Goal: Transaction & Acquisition: Purchase product/service

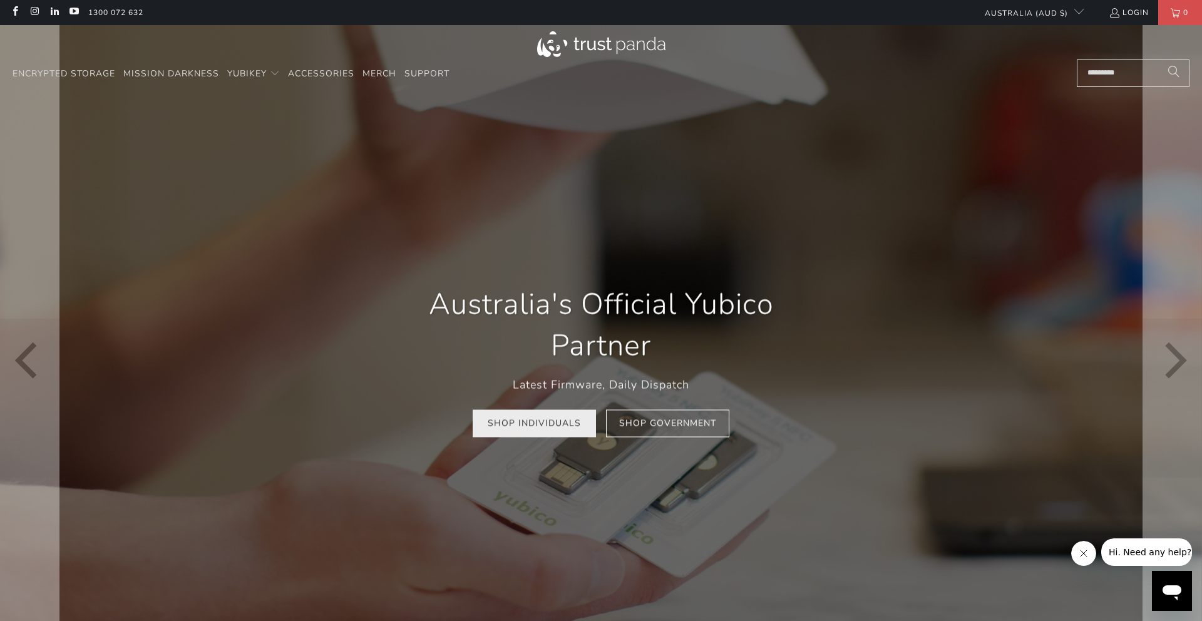
click at [553, 421] on link "Shop Individuals" at bounding box center [534, 423] width 123 height 28
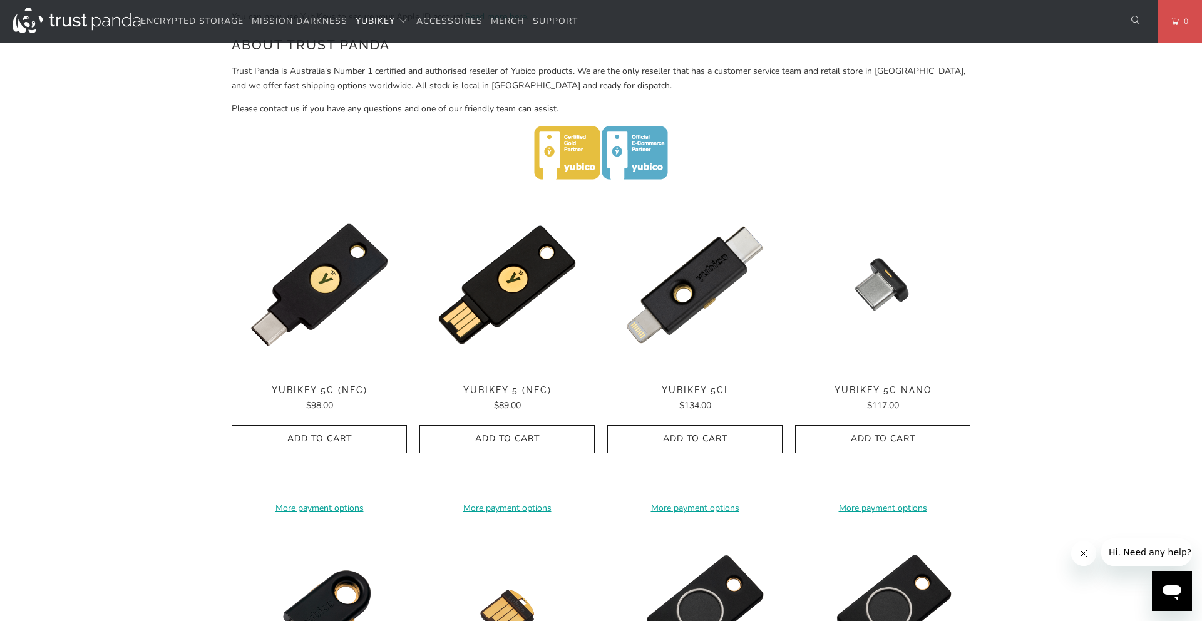
scroll to position [486, 0]
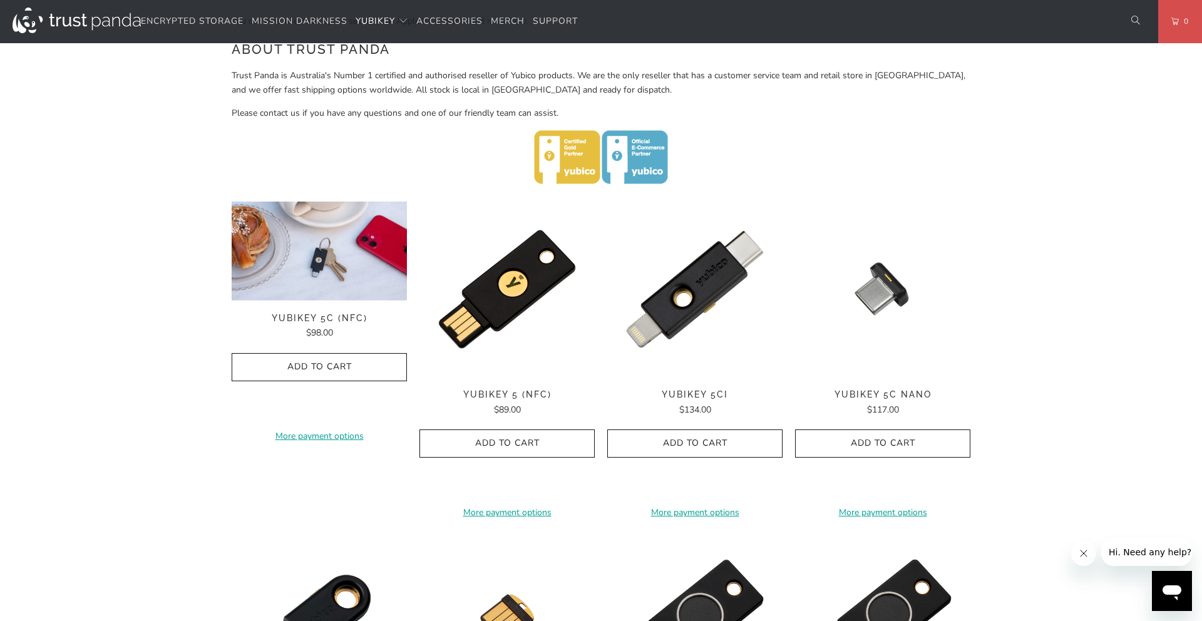
click at [316, 295] on img at bounding box center [319, 251] width 175 height 99
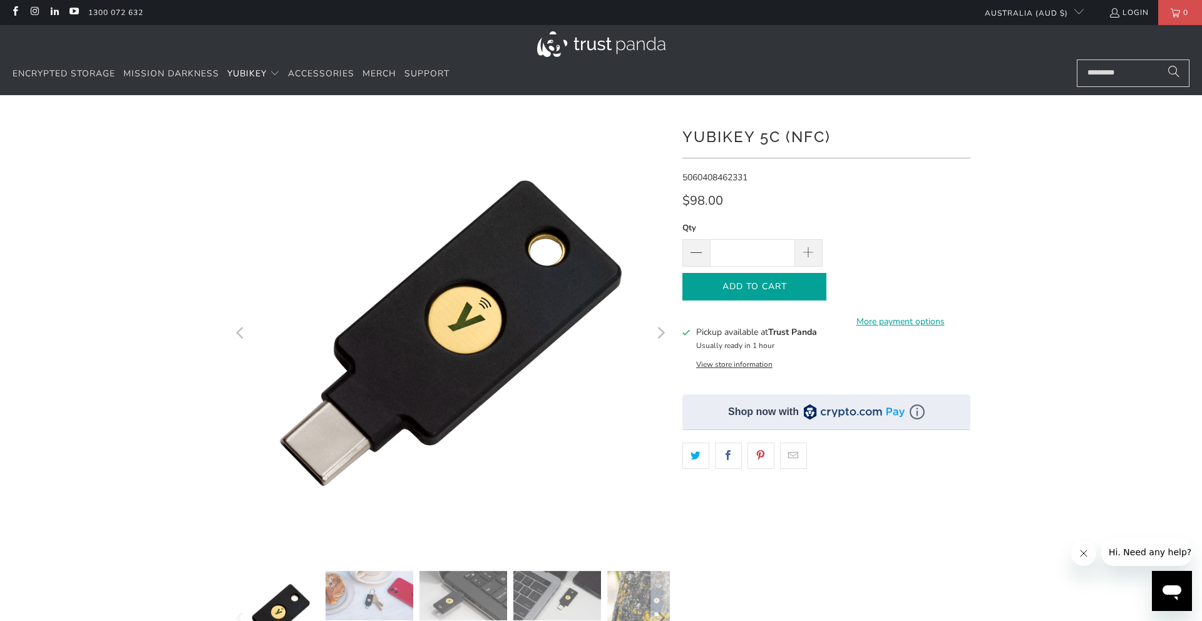
click at [769, 285] on span "Add to Cart" at bounding box center [754, 287] width 118 height 11
click at [1126, 341] on div at bounding box center [601, 430] width 1202 height 632
click at [323, 71] on span "Accessories" at bounding box center [321, 74] width 66 height 12
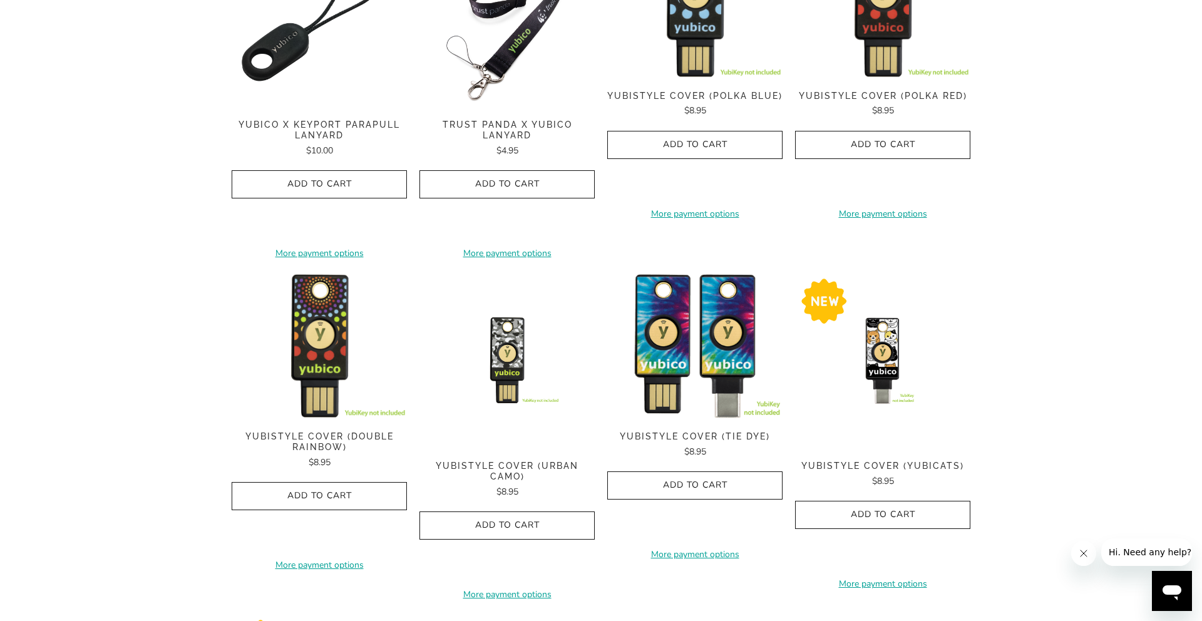
scroll to position [220, 0]
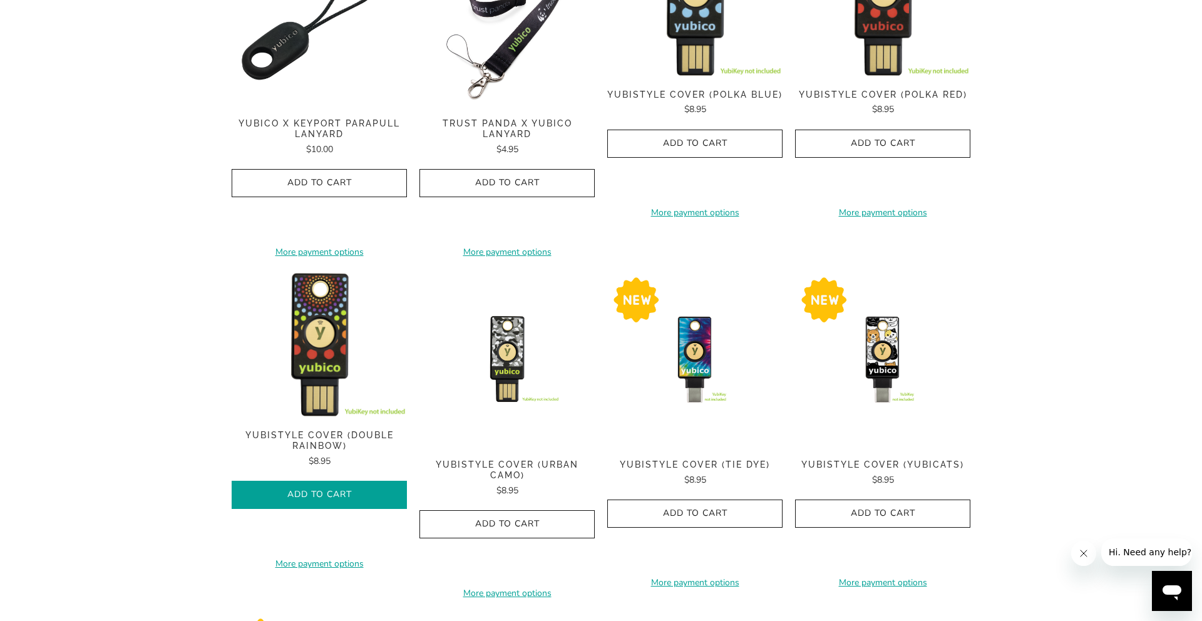
click at [329, 498] on span "Add to Cart" at bounding box center [319, 494] width 149 height 11
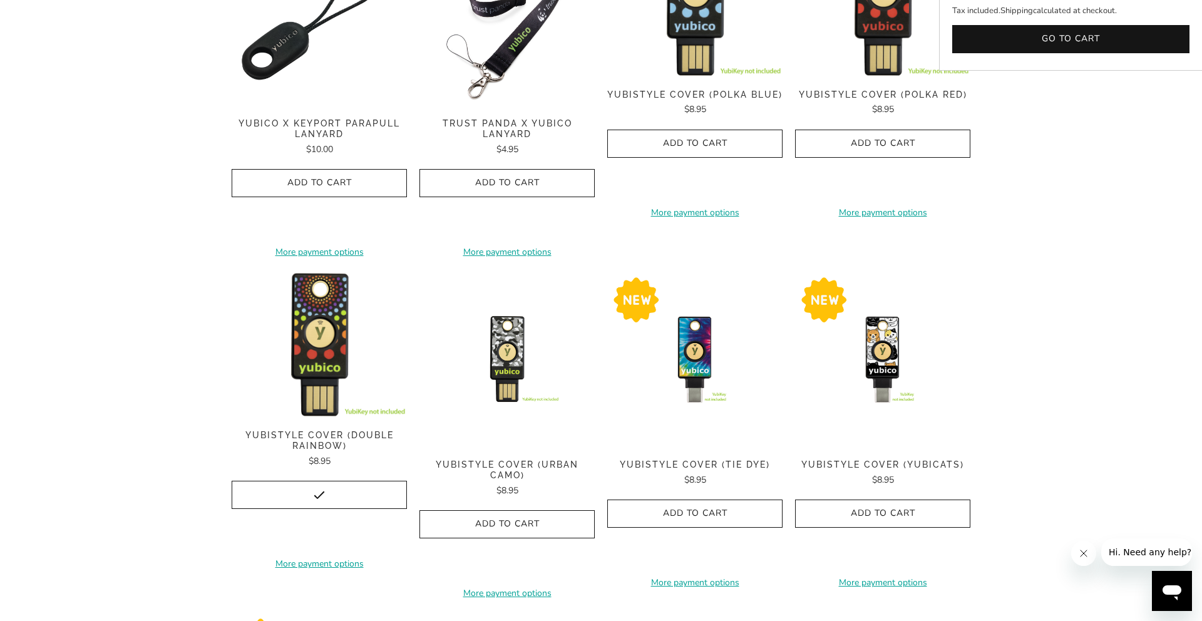
scroll to position [0, 0]
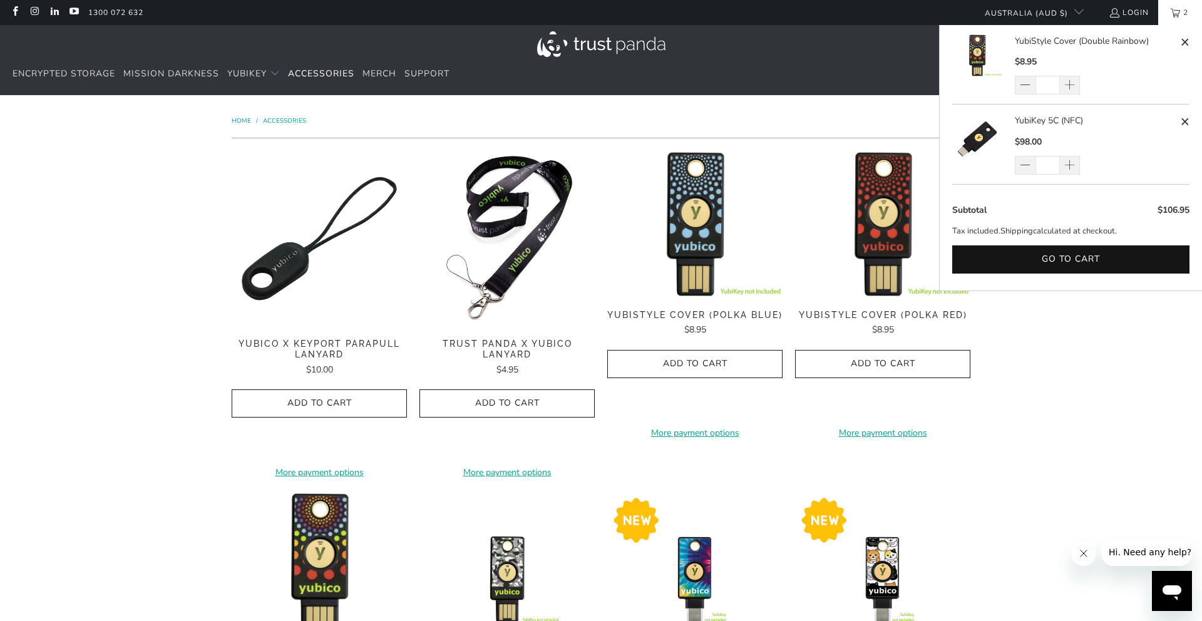
click at [1047, 240] on ul "$106.95 Subtotal Tax included. Shipping calculated at checkout. Go to cart" at bounding box center [1070, 242] width 262 height 96
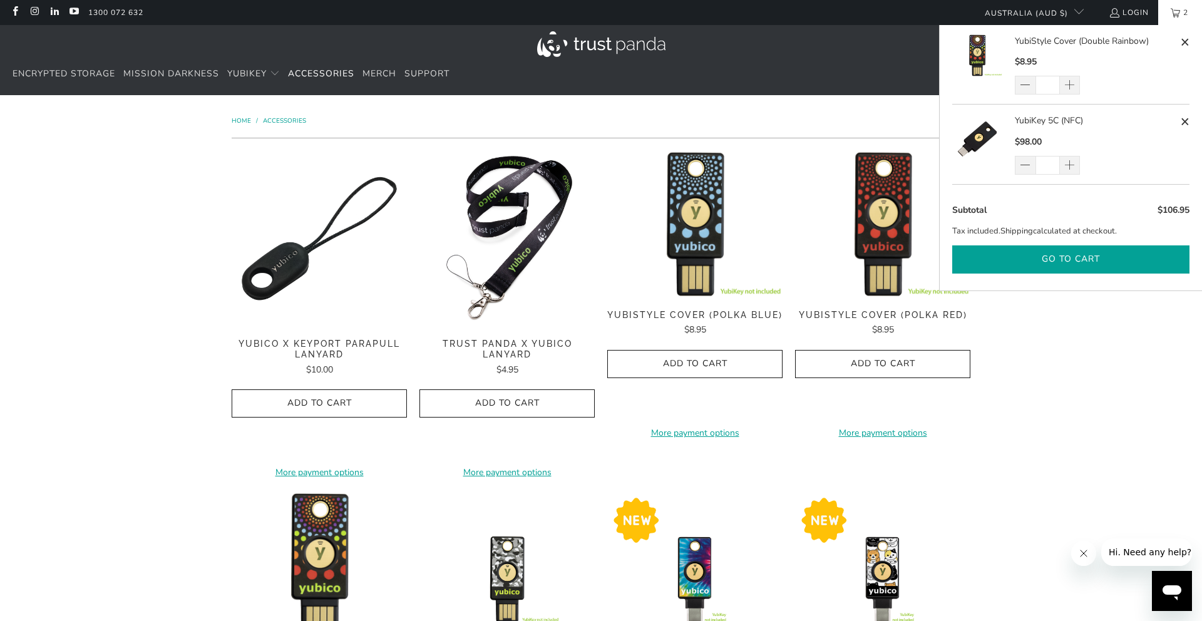
click at [1051, 260] on button "Go to cart" at bounding box center [1070, 259] width 237 height 28
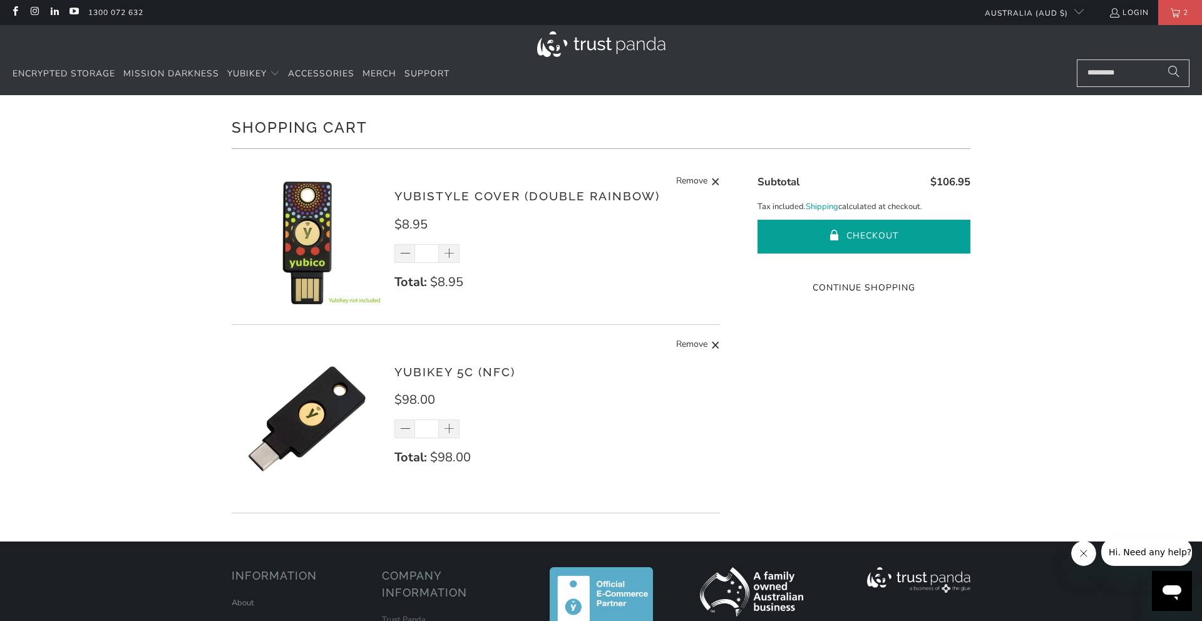
click at [897, 230] on button "Checkout" at bounding box center [863, 237] width 213 height 34
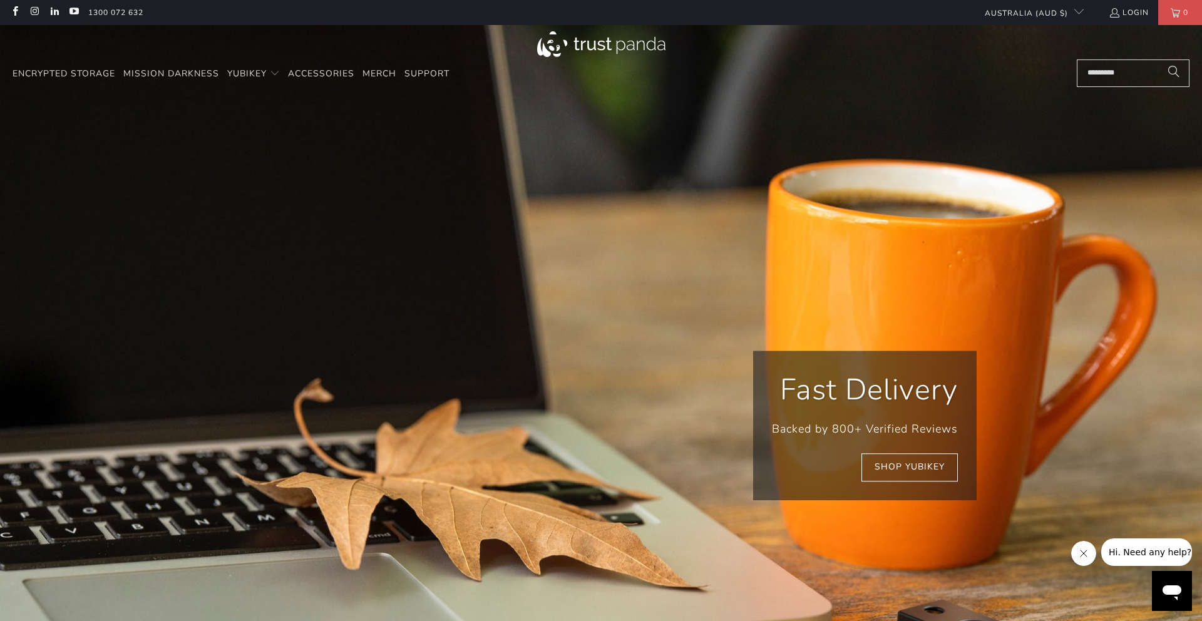
scroll to position [0, 243]
